Goal: Transaction & Acquisition: Purchase product/service

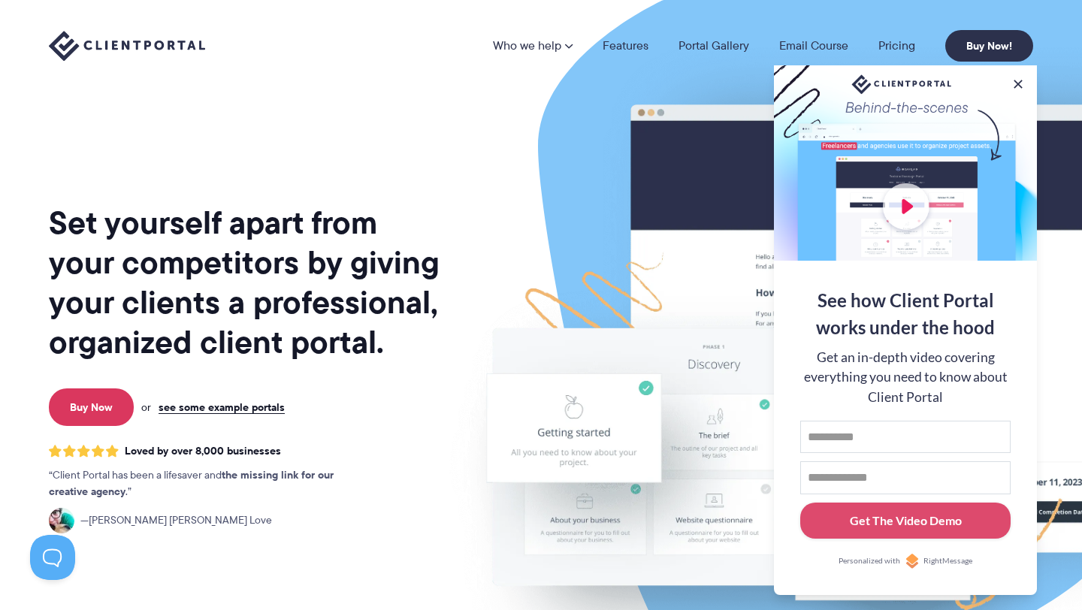
click at [905, 202] on div at bounding box center [905, 162] width 263 height 195
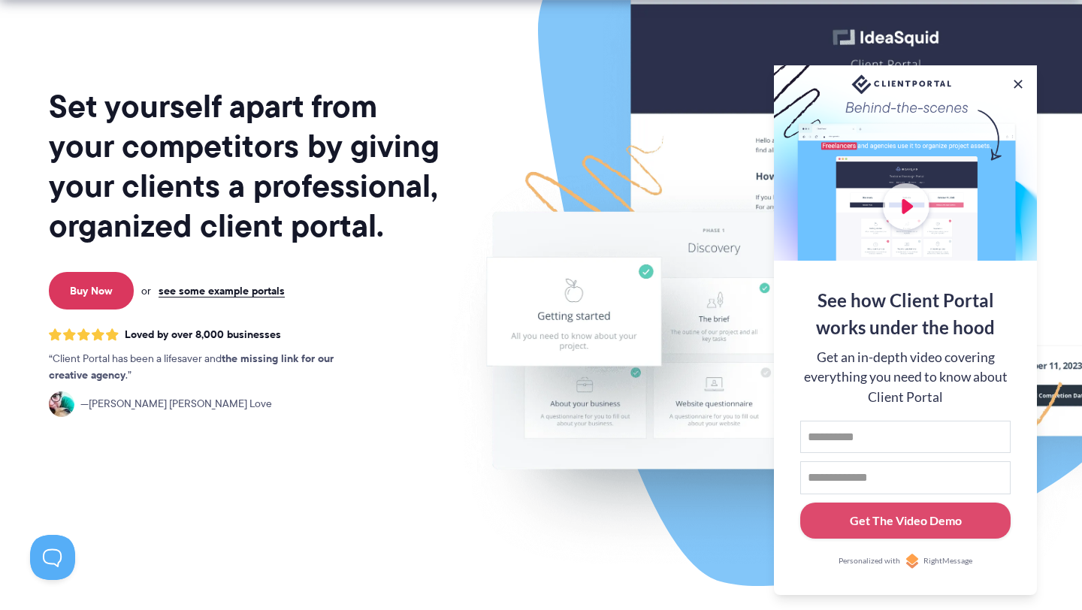
scroll to position [121, 0]
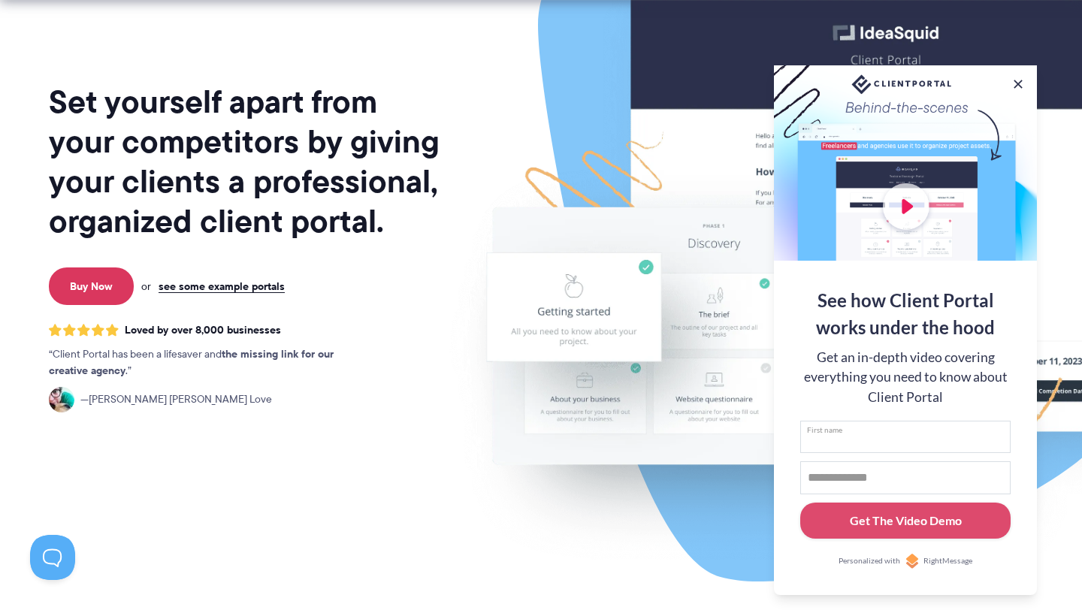
click at [853, 422] on input "First name" at bounding box center [905, 437] width 210 height 33
type input "********"
type input "**********"
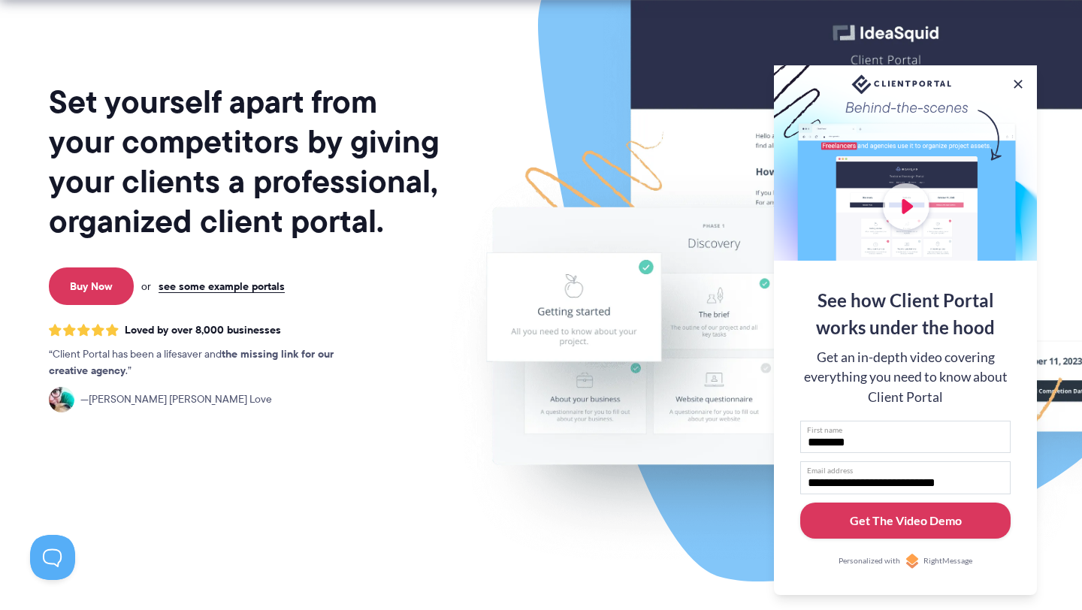
click at [902, 513] on div "Get The Video Demo" at bounding box center [906, 521] width 112 height 18
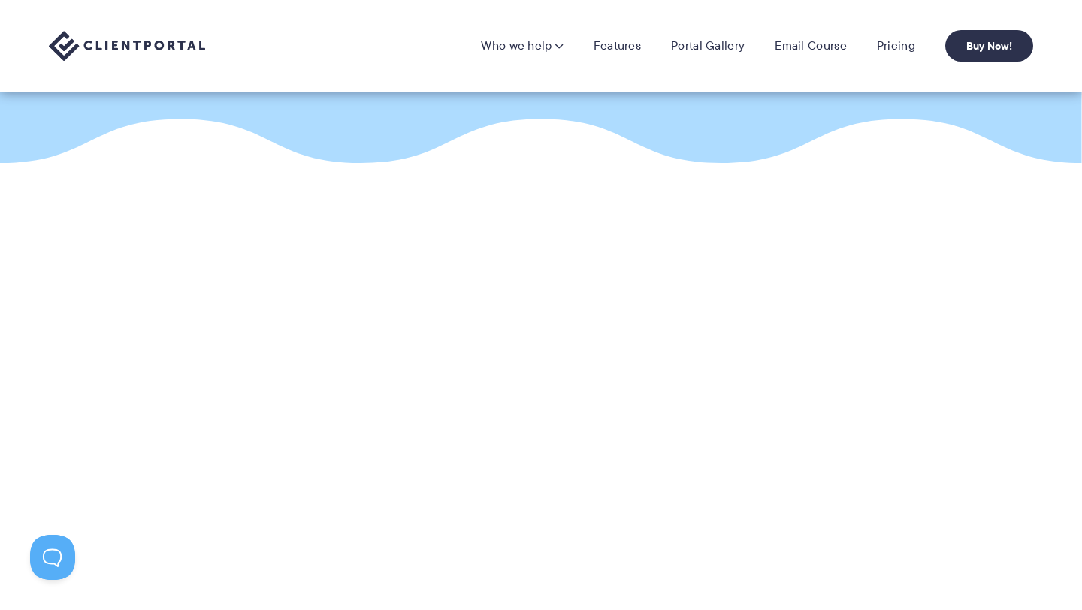
scroll to position [195, 0]
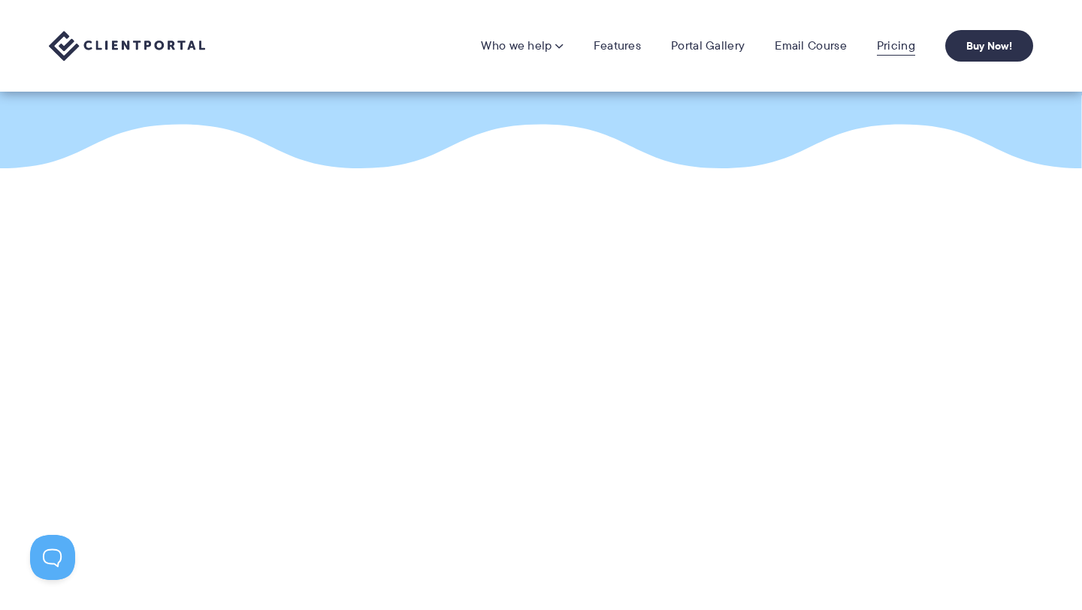
click at [896, 38] on link "Pricing" at bounding box center [896, 45] width 38 height 15
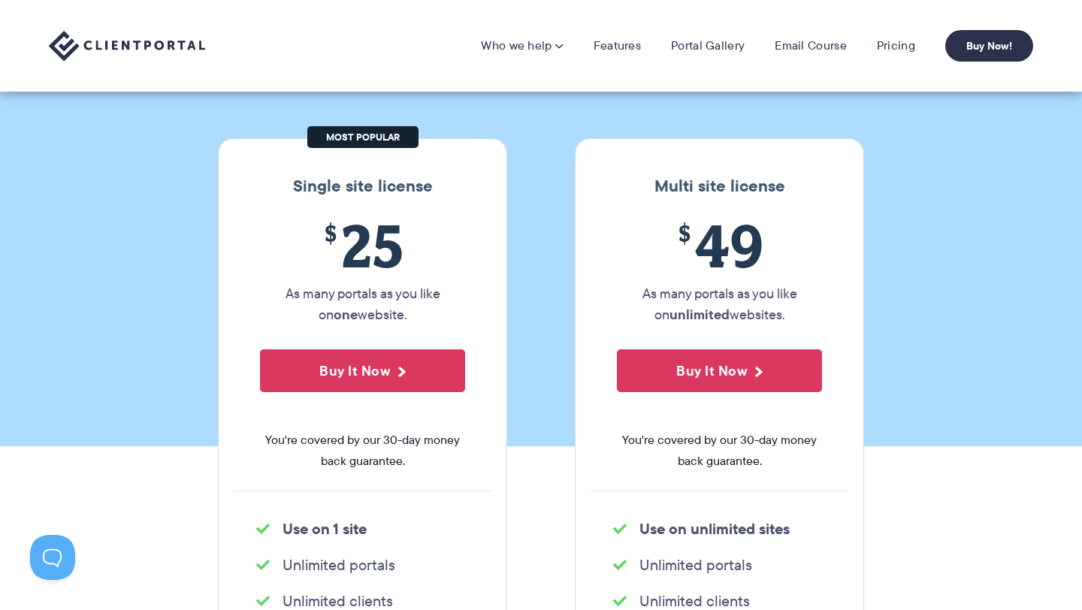
scroll to position [129, 0]
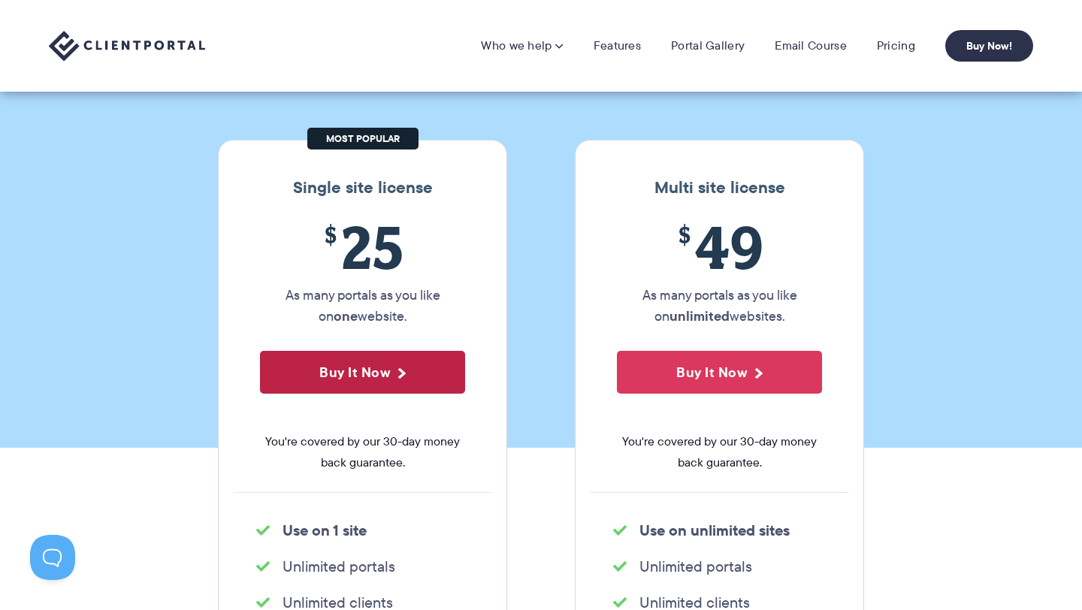
click at [428, 374] on button "Buy It Now" at bounding box center [362, 372] width 205 height 43
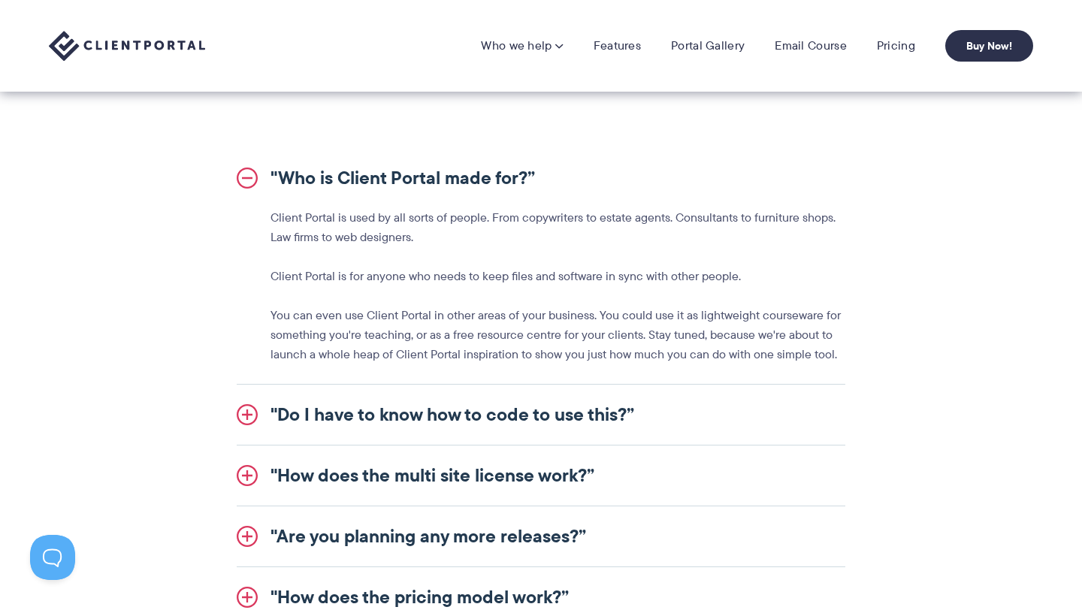
scroll to position [1578, 0]
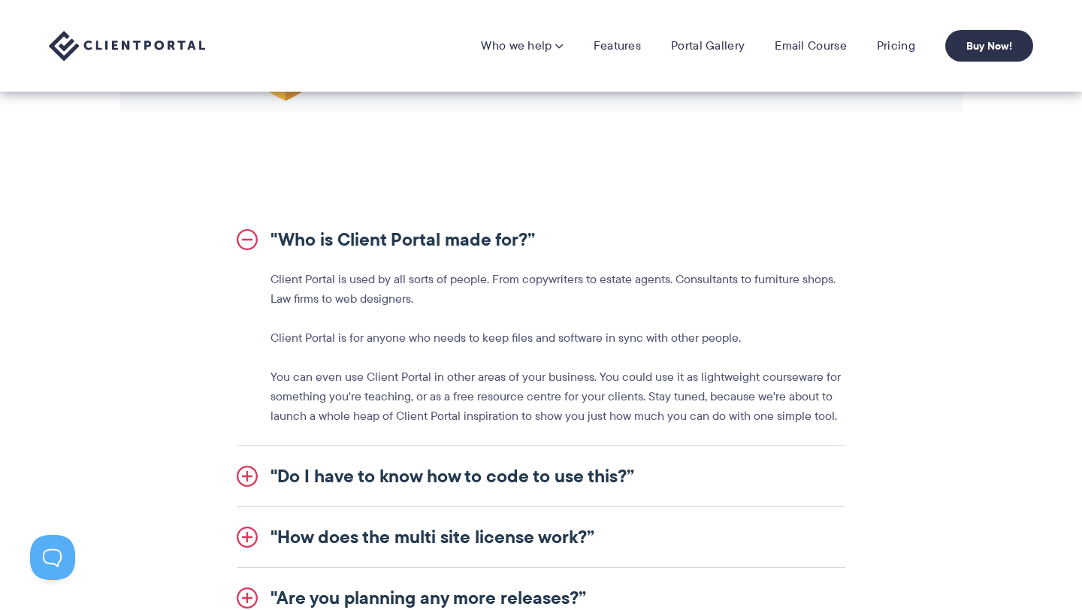
click at [535, 479] on link ""Do I have to know how to code to use this?”" at bounding box center [541, 476] width 609 height 60
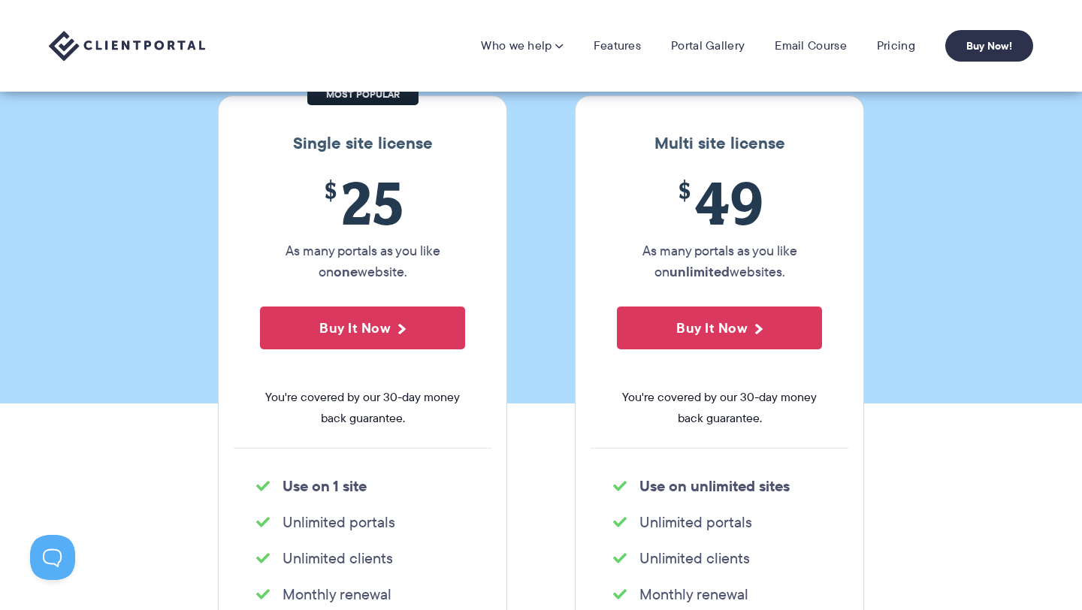
scroll to position [0, 0]
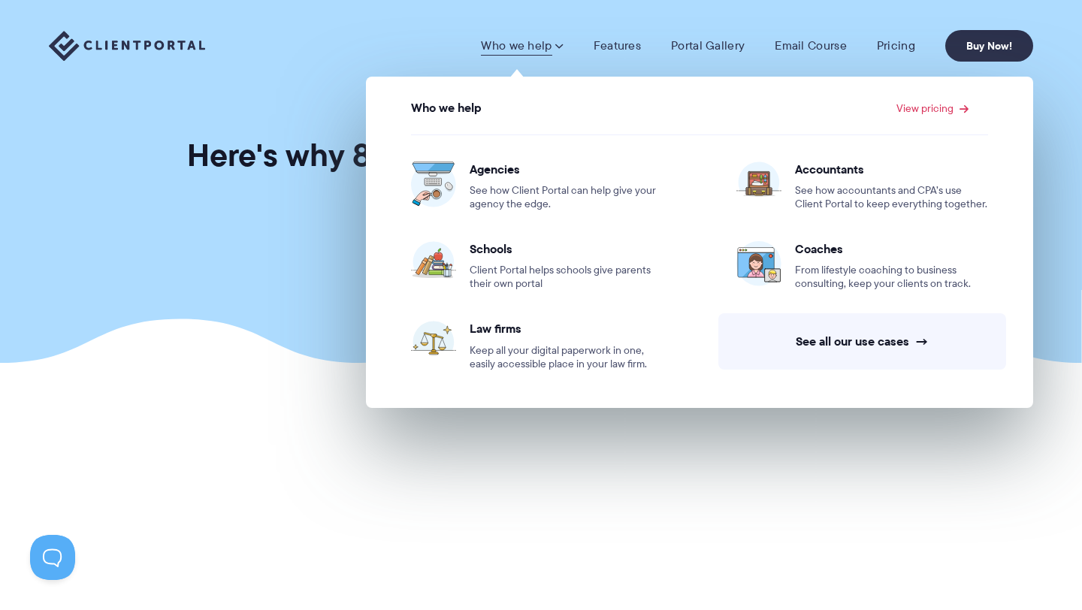
click at [126, 42] on img at bounding box center [127, 46] width 156 height 31
